Goal: Transaction & Acquisition: Purchase product/service

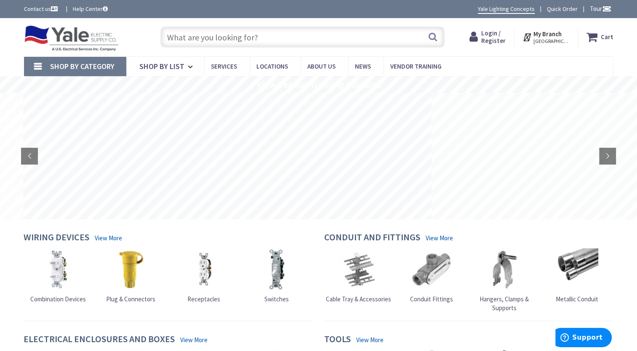
click at [491, 35] on span "Login / Register" at bounding box center [493, 37] width 24 height 16
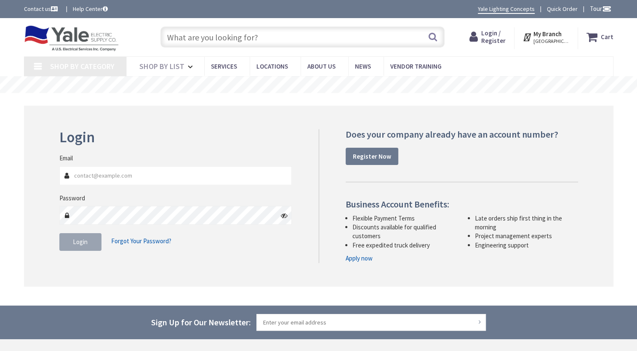
click at [193, 175] on input "Email" at bounding box center [175, 175] width 233 height 19
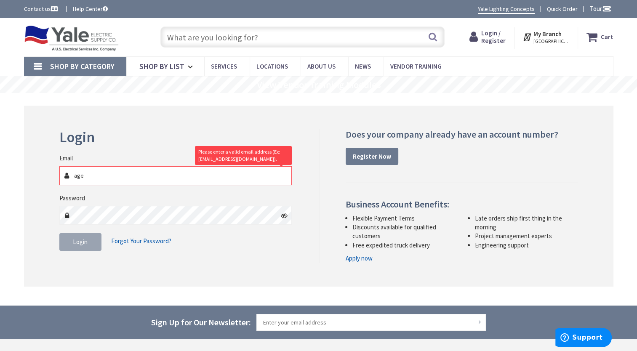
type input "agel"
type input "[GEOGRAPHIC_DATA], [GEOGRAPHIC_DATA]"
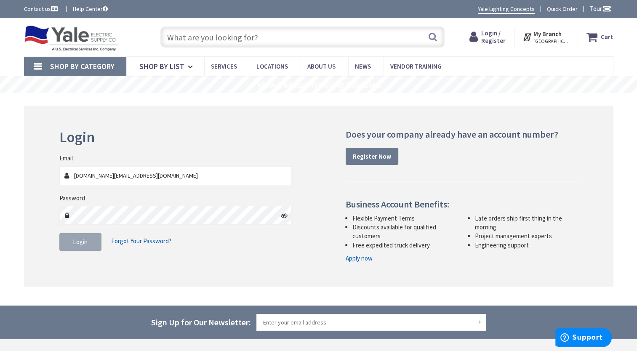
type input "agelectric.pa@gmail.com"
click at [85, 246] on button "Login" at bounding box center [80, 242] width 42 height 18
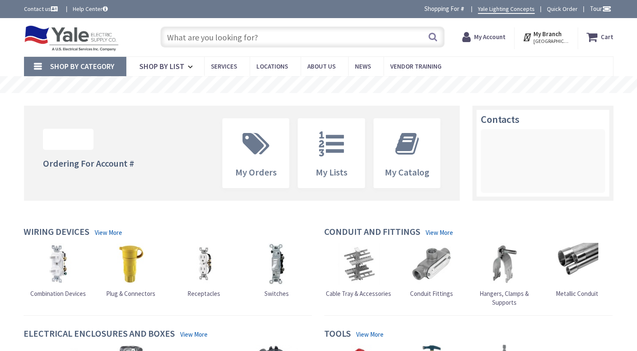
click at [239, 35] on input "text" at bounding box center [302, 37] width 284 height 21
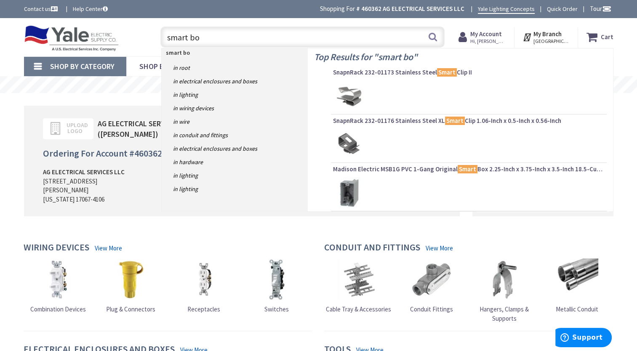
type input "smart box"
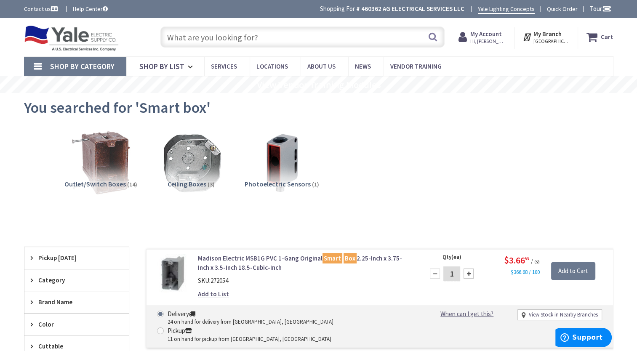
click at [240, 42] on input "text" at bounding box center [302, 37] width 284 height 21
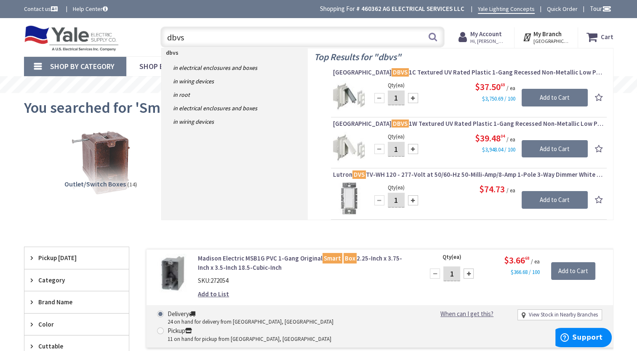
type input "dbvs"
